Goal: Transaction & Acquisition: Purchase product/service

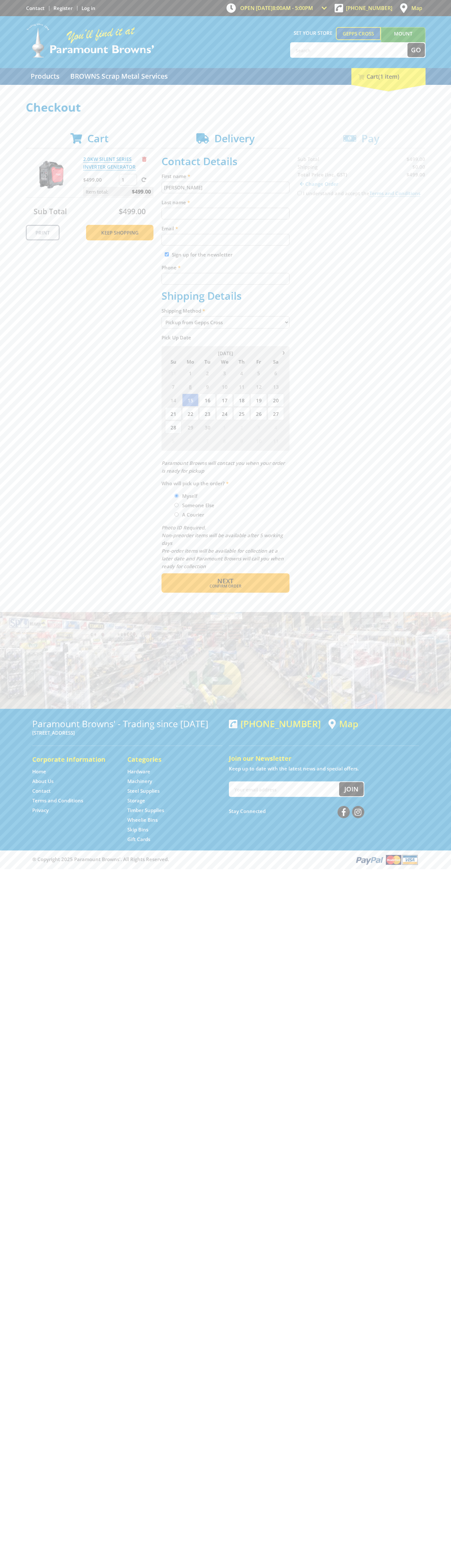
type input "[PERSON_NAME]"
type input "[EMAIL_ADDRESS][DOMAIN_NAME]"
type input "0293744000"
click at [226, 581] on span "Next" at bounding box center [226, 581] width 16 height 9
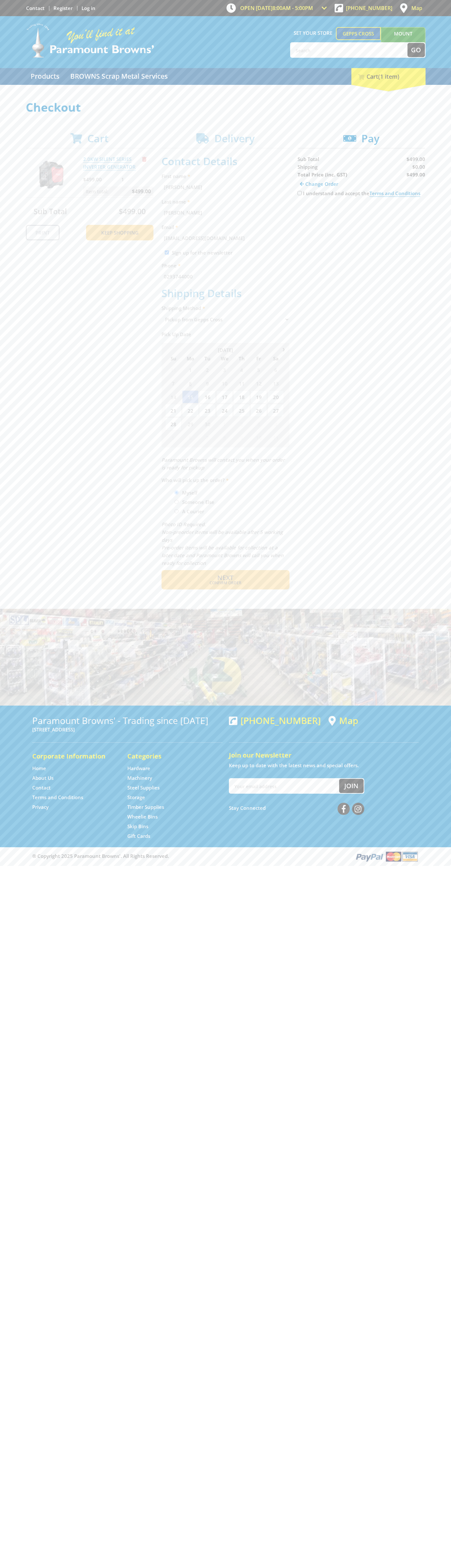
click at [299, 193] on input "I understand and accept the Terms and Conditions" at bounding box center [299, 193] width 4 height 4
checkbox input "true"
click at [317, 214] on span "Credit Card" at bounding box center [311, 213] width 28 height 7
click at [361, 214] on img at bounding box center [357, 213] width 14 height 8
type input "[CREDIT_CARD_NUMBER]"
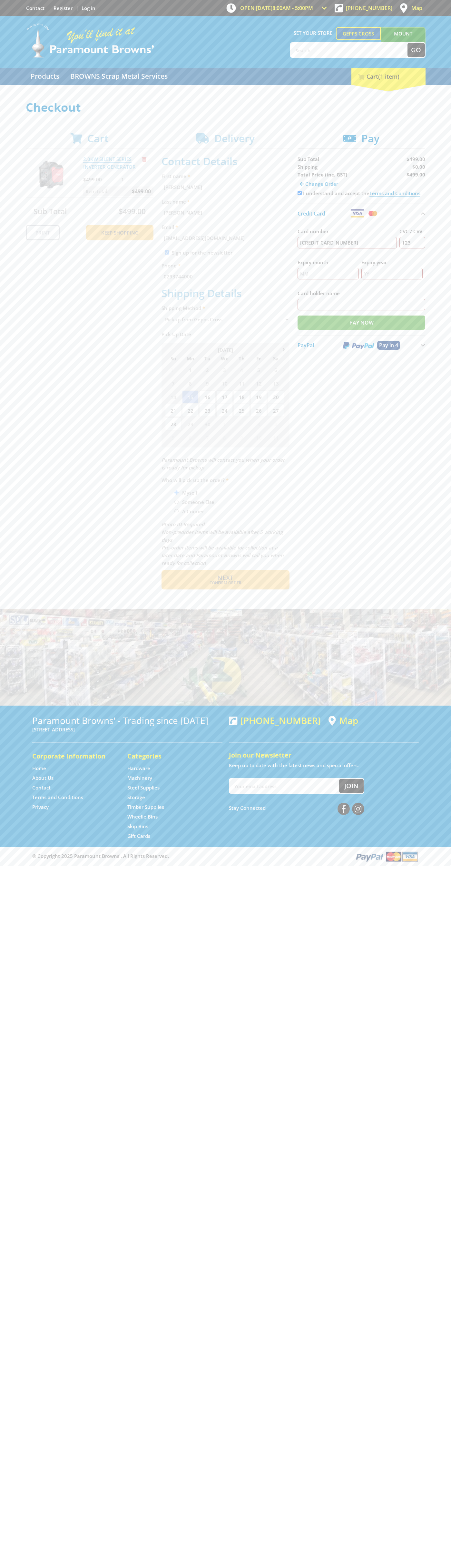
type input "123"
type input "[PERSON_NAME]"
